Goal: Task Accomplishment & Management: Manage account settings

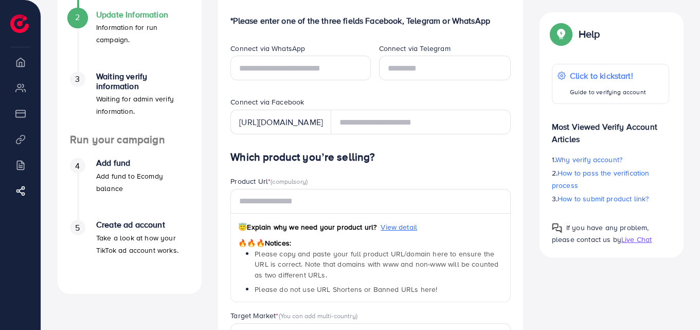
scroll to position [200, 0]
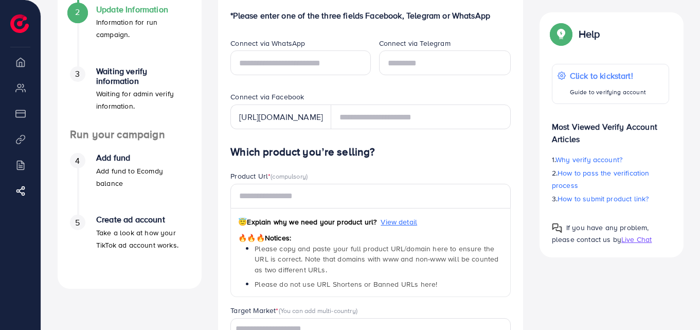
click at [113, 161] on h4 "Add fund" at bounding box center [142, 158] width 93 height 10
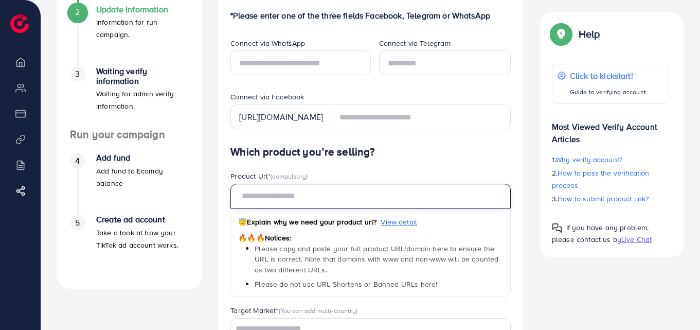
click at [398, 194] on input "text" at bounding box center [370, 196] width 280 height 25
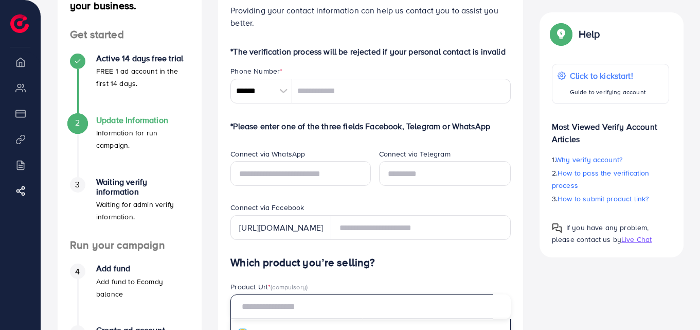
scroll to position [52, 0]
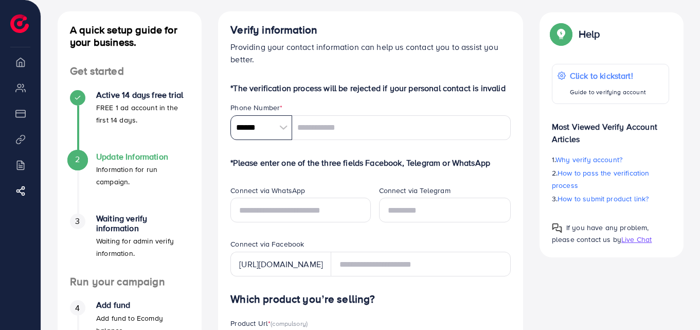
click at [264, 130] on input "******" at bounding box center [261, 127] width 62 height 25
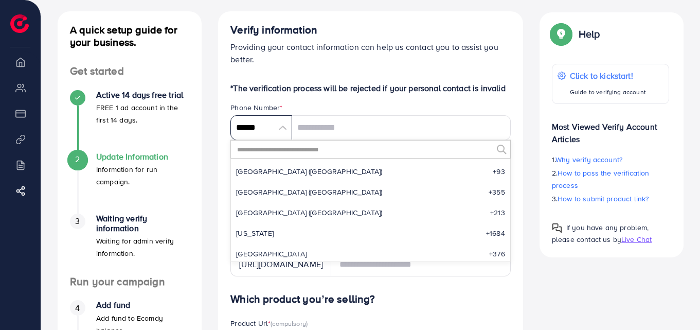
scroll to position [4776, 0]
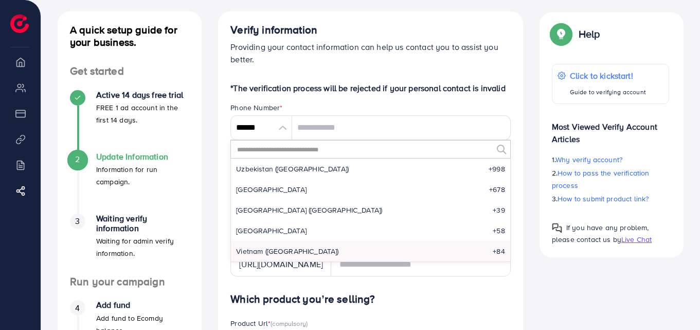
click at [358, 149] on input "text" at bounding box center [364, 148] width 256 height 17
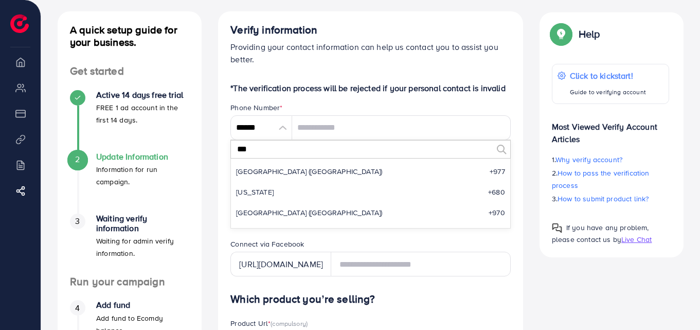
scroll to position [0, 0]
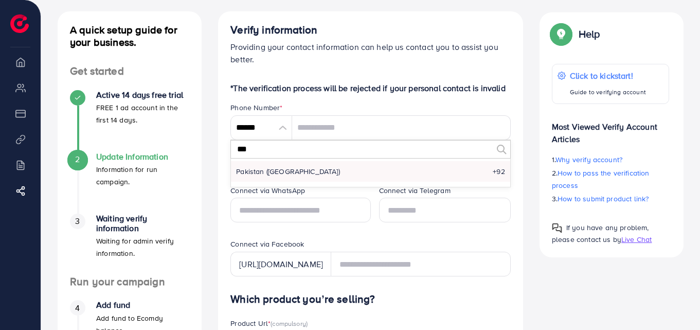
type input "***"
click at [333, 171] on li "Pakistan (‫پاکستان‬‎) +92" at bounding box center [370, 171] width 279 height 21
type input "******"
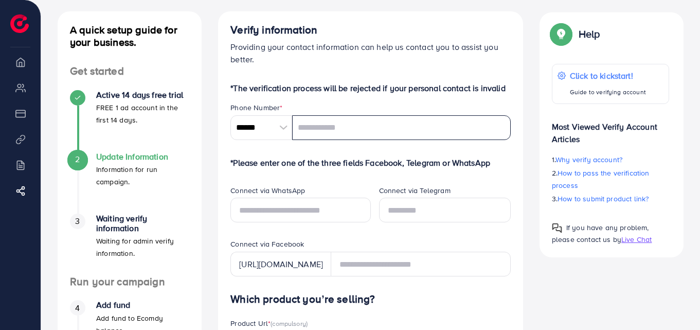
click at [345, 122] on input "tel" at bounding box center [401, 127] width 219 height 25
click at [294, 215] on input "text" at bounding box center [300, 210] width 140 height 25
click at [436, 211] on input "text" at bounding box center [445, 210] width 132 height 25
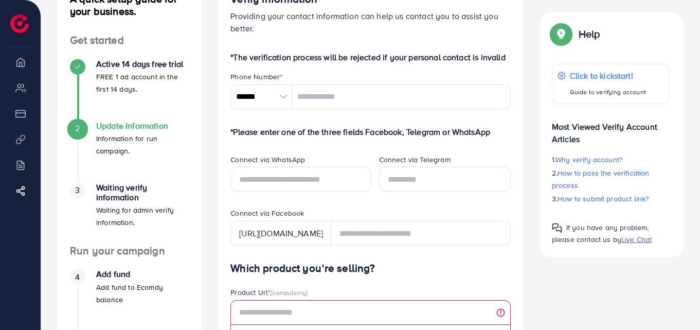
scroll to position [74, 0]
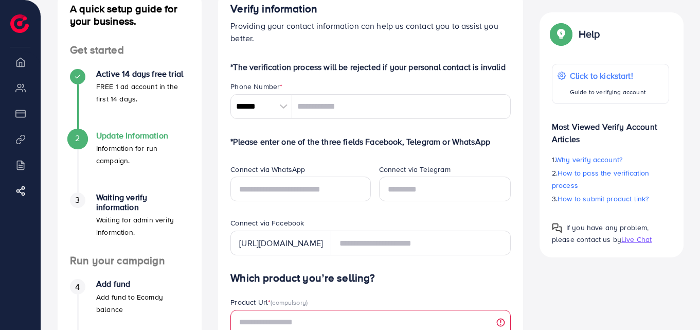
click at [85, 202] on div "3" at bounding box center [77, 199] width 15 height 15
click at [18, 90] on li "My ad accounts" at bounding box center [20, 87] width 41 height 21
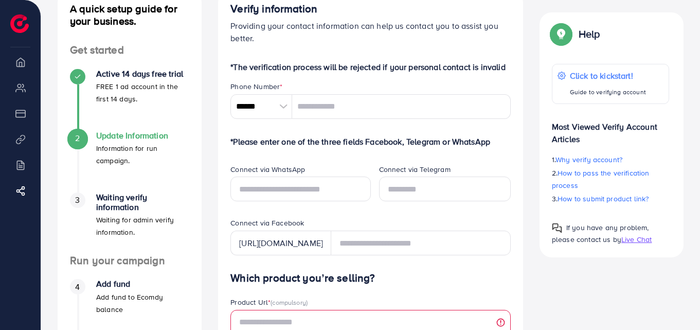
scroll to position [0, 0]
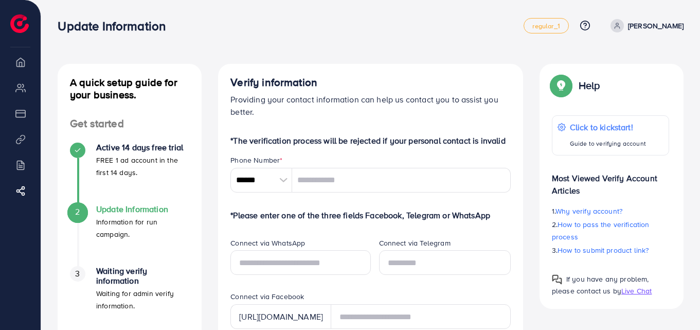
click at [652, 25] on p "[PERSON_NAME]" at bounding box center [656, 26] width 56 height 12
click at [568, 31] on link "regular_1" at bounding box center [546, 25] width 45 height 15
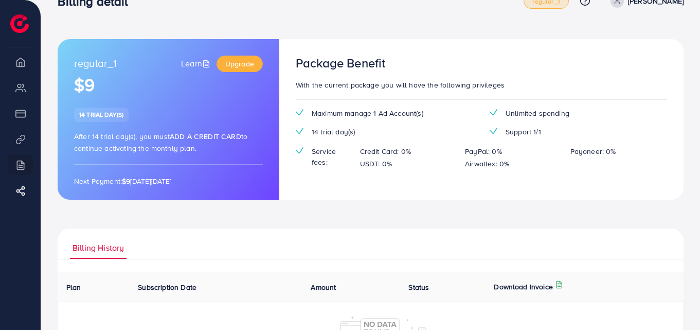
scroll to position [23, 0]
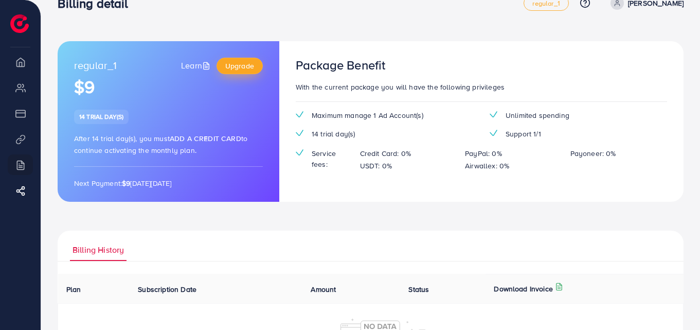
click at [245, 58] on link "Upgrade" at bounding box center [240, 66] width 46 height 16
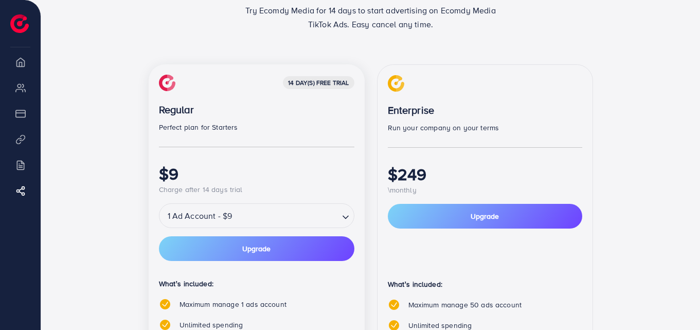
scroll to position [132, 0]
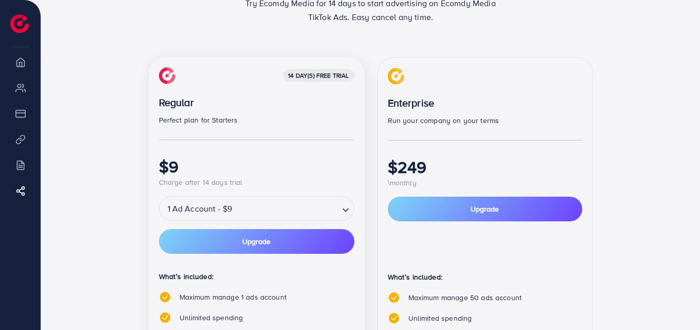
click at [261, 216] on input "Search for option" at bounding box center [286, 209] width 102 height 18
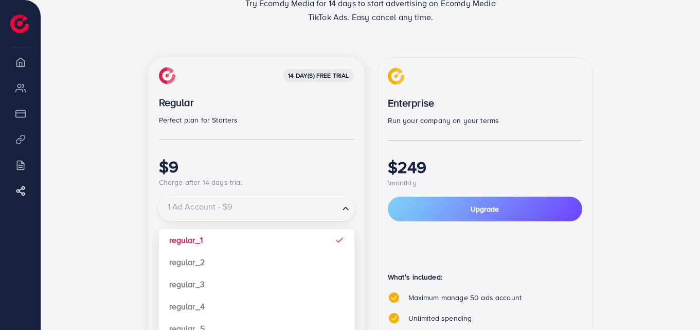
click at [261, 216] on input "Search for option" at bounding box center [249, 209] width 177 height 18
click at [306, 152] on div "14 day(s) free trial Regular Perfect plan for Starters $9 Charge after 14 days …" at bounding box center [256, 127] width 195 height 121
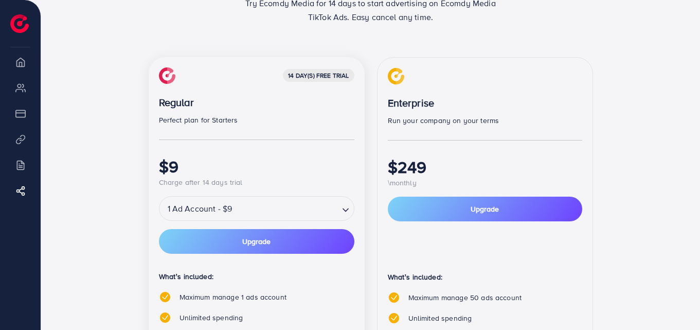
click at [244, 140] on div "14 day(s) free trial Regular Perfect plan for Starters $9 Charge after 14 days …" at bounding box center [256, 127] width 195 height 121
click at [364, 72] on div "14 day(s) free trial Regular Perfect plan for Starters $9 Charge after 14 days …" at bounding box center [257, 264] width 216 height 414
click at [697, 225] on div "Back To Billing Detail One tool for your whole sale needs. Try Ecomdy Media for…" at bounding box center [370, 183] width 659 height 631
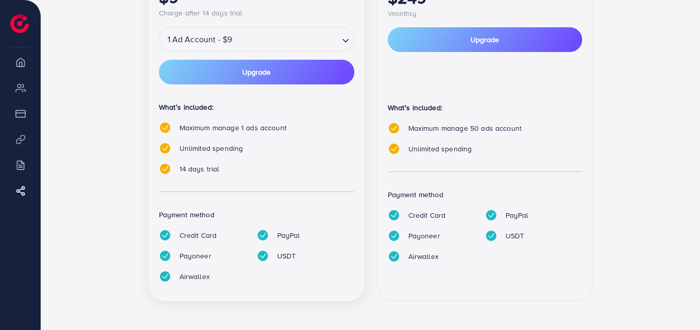
click at [217, 282] on div "Airwallex" at bounding box center [200, 276] width 98 height 12
copy div "Credit Card PayPal Payoneer USDT Airwallex"
drag, startPoint x: 176, startPoint y: 236, endPoint x: 242, endPoint y: 280, distance: 79.5
click at [242, 280] on div "Credit Card PayPal Payoneer USDT Airwallex" at bounding box center [248, 260] width 195 height 62
click at [539, 179] on div "Enterprise Run your company on your terms $249 \monthly Upgrade What’s included…" at bounding box center [485, 95] width 216 height 414
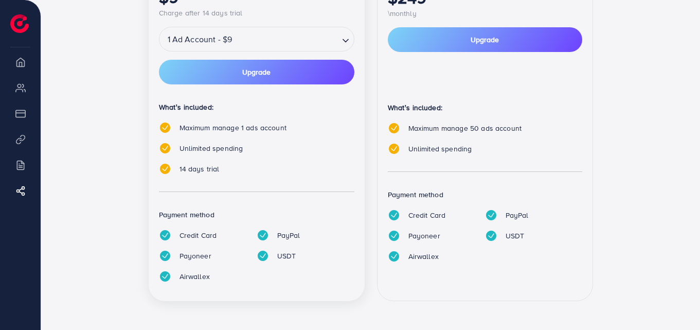
click at [660, 187] on div "14 day(s) free trial Regular Perfect plan for Starters $9 Charge after 14 days …" at bounding box center [370, 101] width 617 height 426
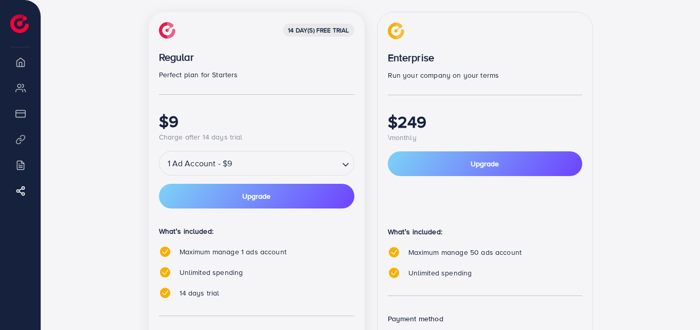
scroll to position [46, 0]
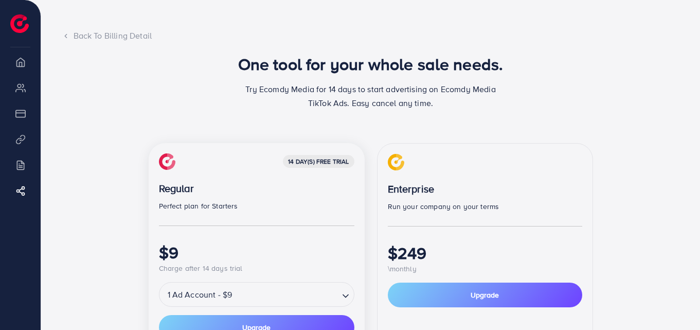
click at [325, 210] on p "Perfect plan for Starters" at bounding box center [256, 206] width 195 height 12
click at [65, 38] on icon at bounding box center [65, 35] width 7 height 7
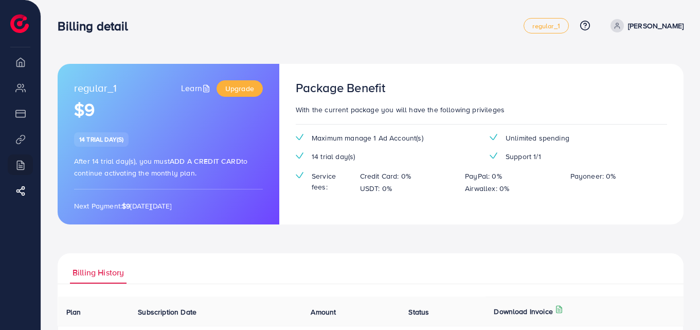
click at [20, 118] on li "Payment" at bounding box center [20, 113] width 41 height 21
click at [21, 170] on li "Billing" at bounding box center [20, 164] width 41 height 21
click at [23, 191] on icon at bounding box center [23, 191] width 10 height 10
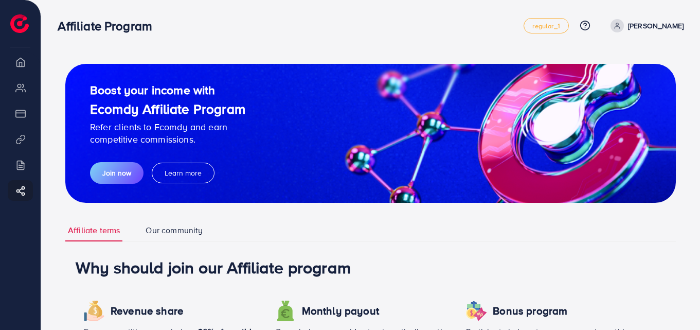
click at [655, 27] on p "[PERSON_NAME]" at bounding box center [656, 26] width 56 height 12
click at [238, 11] on div "Affiliate Program regular_1 Help Center Contact Support Plans and Pricing Term …" at bounding box center [371, 25] width 626 height 29
click at [20, 32] on img at bounding box center [19, 23] width 19 height 19
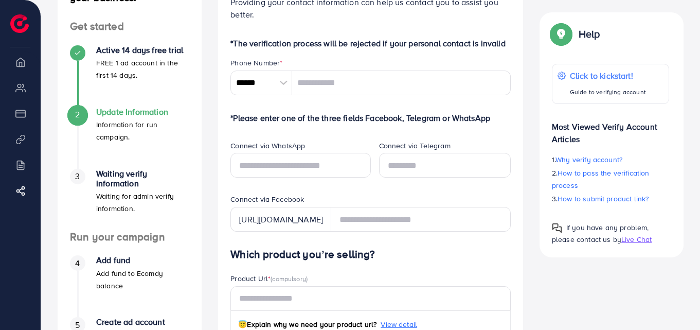
scroll to position [105, 0]
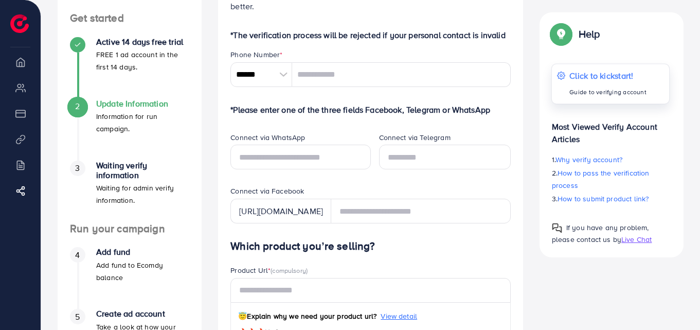
click at [607, 92] on p "Guide to verifying account" at bounding box center [607, 92] width 77 height 12
click at [627, 239] on span "Live Chat" at bounding box center [636, 239] width 30 height 10
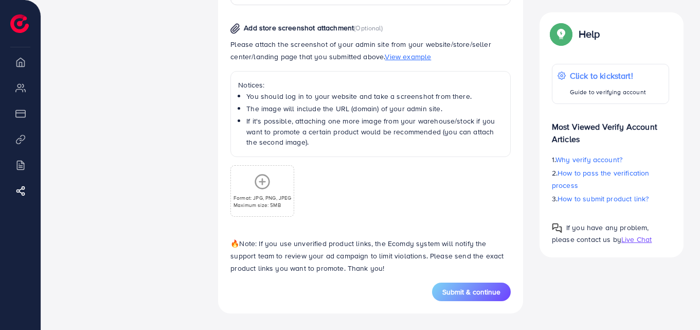
scroll to position [0, 0]
